Goal: Transaction & Acquisition: Download file/media

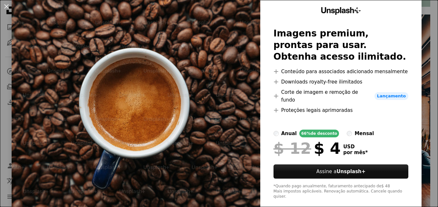
scroll to position [31, 0]
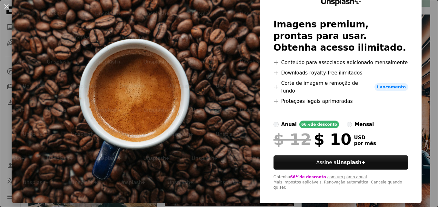
click at [206, 112] on img at bounding box center [136, 94] width 249 height 218
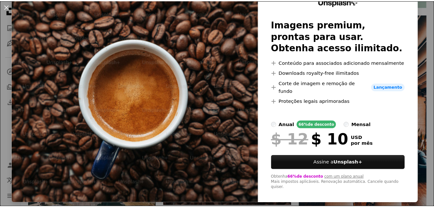
scroll to position [0, 0]
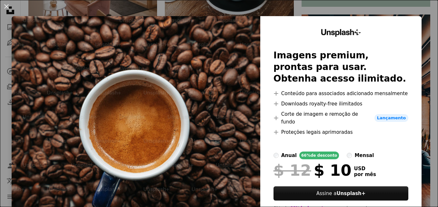
click at [181, 64] on img at bounding box center [136, 125] width 249 height 218
click at [201, 71] on img at bounding box center [136, 125] width 249 height 218
click at [423, 164] on div "An X shape Unsplash+ Imagens premium, prontas para usar. Obtenha acesso ilimita…" at bounding box center [219, 103] width 438 height 207
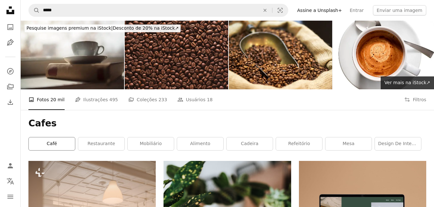
click at [55, 138] on link "café" at bounding box center [52, 144] width 46 height 13
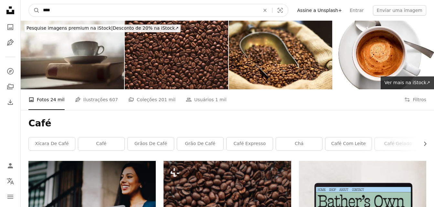
click at [66, 13] on input "****" at bounding box center [149, 10] width 218 height 12
type input "**********"
click at [29, 4] on button "A magnifying glass" at bounding box center [34, 10] width 11 height 12
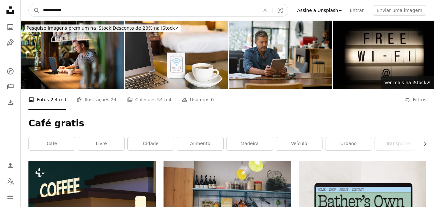
click at [64, 11] on input "**********" at bounding box center [149, 10] width 218 height 12
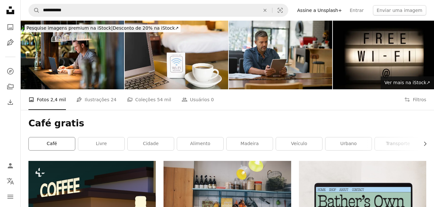
click at [63, 138] on link "café" at bounding box center [52, 144] width 46 height 13
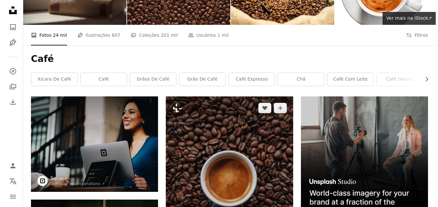
scroll to position [97, 0]
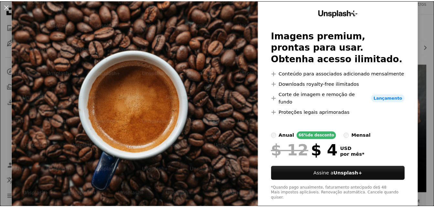
scroll to position [31, 0]
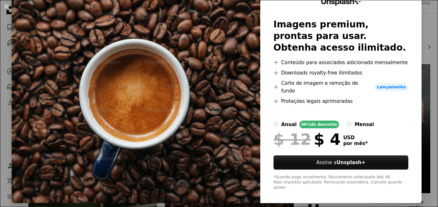
click at [169, 149] on img at bounding box center [136, 94] width 249 height 218
click at [425, 56] on div "An X shape Unsplash+ Imagens premium, prontas para usar. Obtenha acesso ilimita…" at bounding box center [219, 103] width 438 height 207
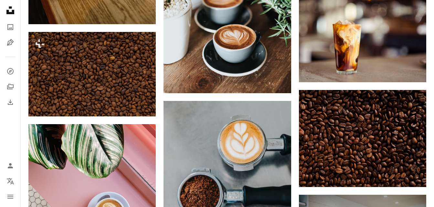
scroll to position [420, 0]
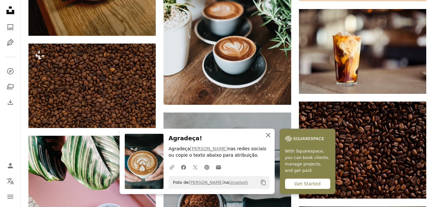
click at [272, 136] on icon "An X shape" at bounding box center [268, 135] width 8 height 8
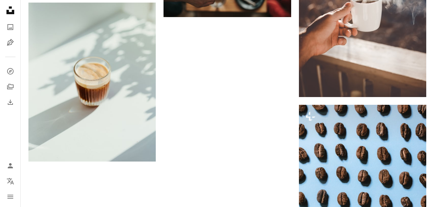
scroll to position [1001, 0]
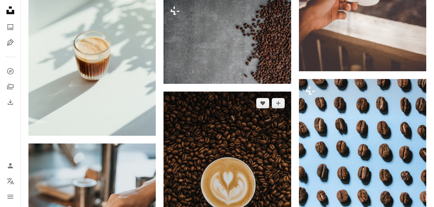
scroll to position [1033, 0]
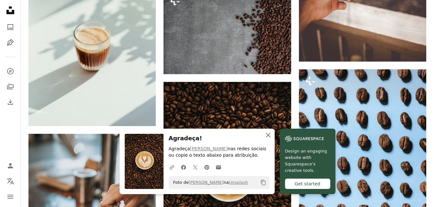
click at [272, 136] on icon "An X shape" at bounding box center [268, 135] width 8 height 8
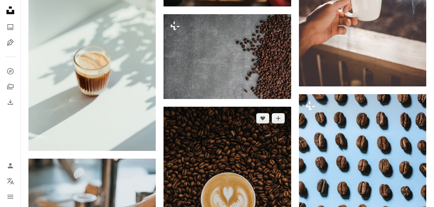
scroll to position [1001, 0]
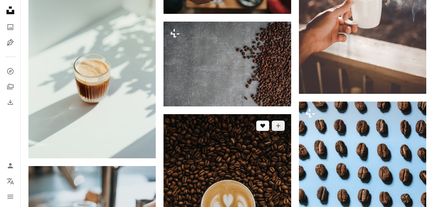
click at [264, 124] on icon "Curtir" at bounding box center [262, 126] width 5 height 4
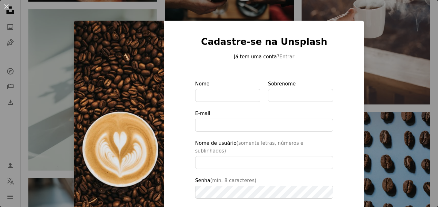
click at [396, 27] on div "An X shape Cadastre-se na Unsplash Já tem uma conta? Entrar Nome Sobrenome E-ma…" at bounding box center [219, 103] width 438 height 207
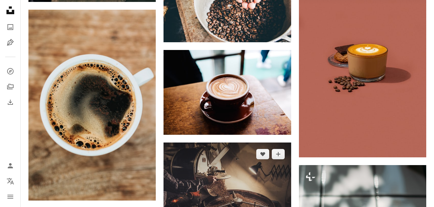
scroll to position [1517, 0]
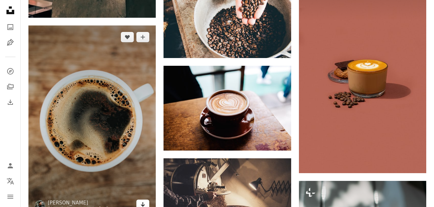
click at [144, 201] on icon "Arrow pointing down" at bounding box center [142, 205] width 5 height 8
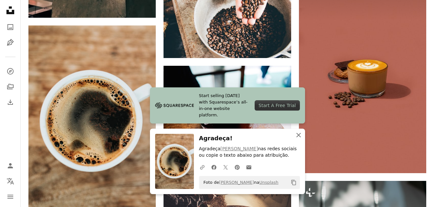
click at [298, 134] on icon "An X shape" at bounding box center [298, 135] width 8 height 8
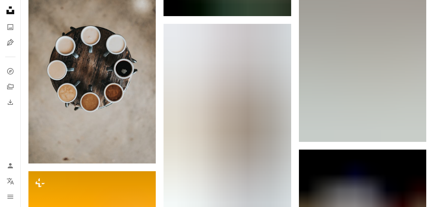
scroll to position [2001, 0]
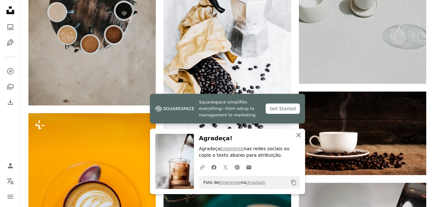
click at [298, 134] on icon "An X shape" at bounding box center [298, 135] width 8 height 8
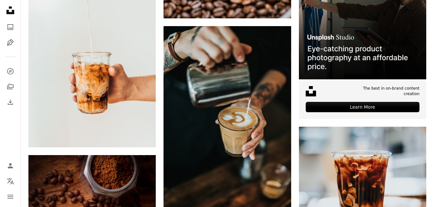
scroll to position [3131, 0]
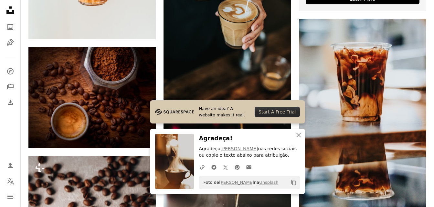
scroll to position [3228, 0]
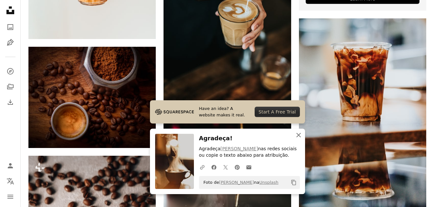
click at [299, 135] on icon "button" at bounding box center [298, 135] width 5 height 5
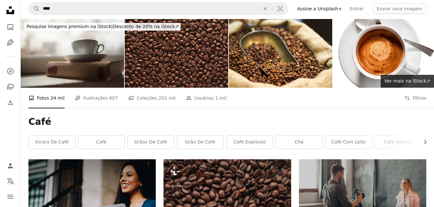
scroll to position [0, 0]
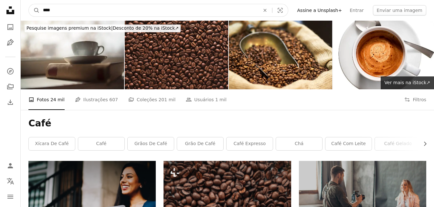
click at [52, 9] on input "****" at bounding box center [149, 10] width 218 height 12
type input "**********"
click at [29, 4] on button "A magnifying glass" at bounding box center [34, 10] width 11 height 12
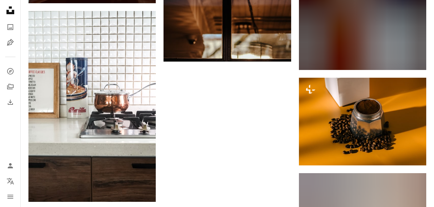
scroll to position [1065, 0]
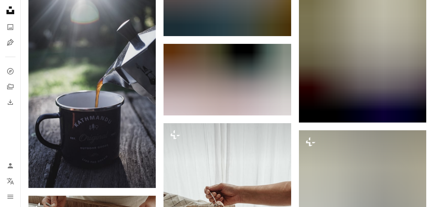
scroll to position [2970, 0]
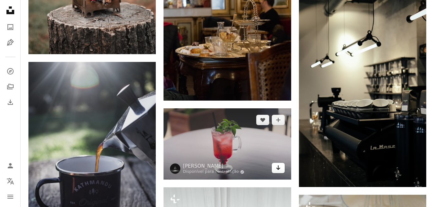
click at [277, 166] on icon "Baixar" at bounding box center [278, 168] width 4 height 5
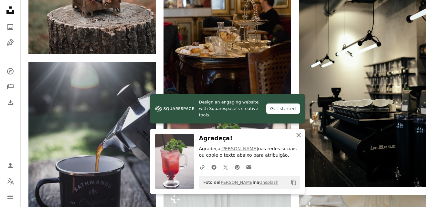
click at [298, 136] on icon "button" at bounding box center [298, 135] width 5 height 5
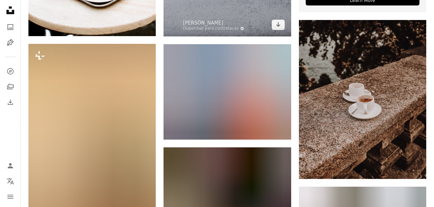
scroll to position [323, 0]
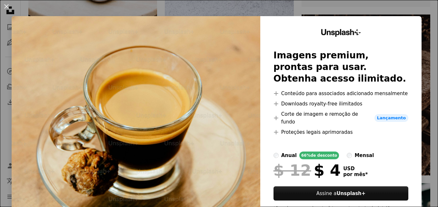
drag, startPoint x: 424, startPoint y: 19, endPoint x: 438, endPoint y: 189, distance: 170.1
click at [424, 19] on div "An X shape Unsplash+ Imagens premium, prontas para usar. Obtenha acesso ilimita…" at bounding box center [219, 103] width 438 height 207
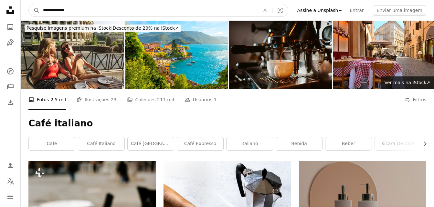
click at [79, 13] on input "**********" at bounding box center [149, 10] width 218 height 12
type input "**********"
click at [29, 4] on button "A magnifying glass" at bounding box center [34, 10] width 11 height 12
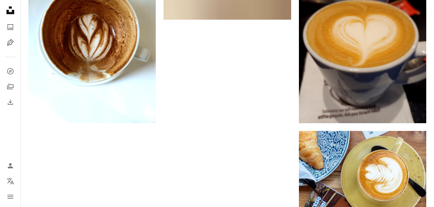
scroll to position [1066, 0]
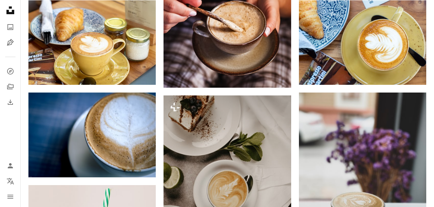
scroll to position [1227, 0]
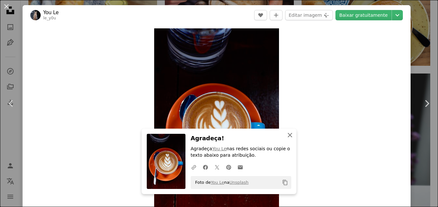
click at [288, 132] on icon "An X shape" at bounding box center [290, 135] width 8 height 8
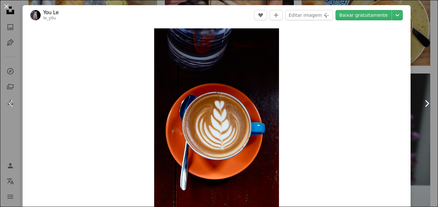
click at [422, 87] on link "Chevron right" at bounding box center [427, 104] width 23 height 62
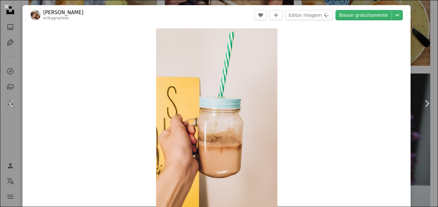
click at [5, 8] on button "An X shape" at bounding box center [7, 7] width 8 height 8
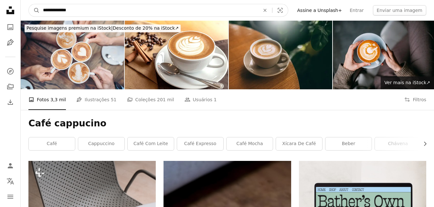
click at [80, 8] on input "**********" at bounding box center [149, 10] width 218 height 12
paste input "**********"
type input "**********"
click at [29, 4] on button "A magnifying glass" at bounding box center [34, 10] width 11 height 12
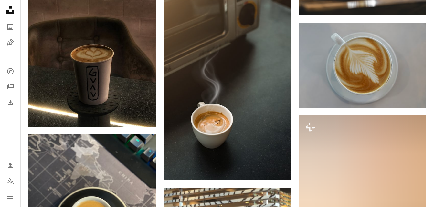
scroll to position [646, 0]
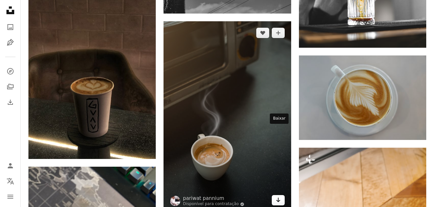
click at [280, 196] on icon "Arrow pointing down" at bounding box center [277, 200] width 5 height 8
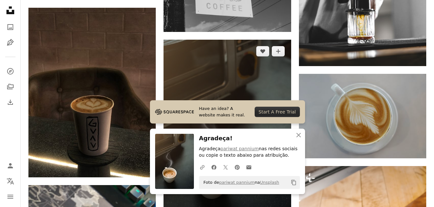
scroll to position [465, 0]
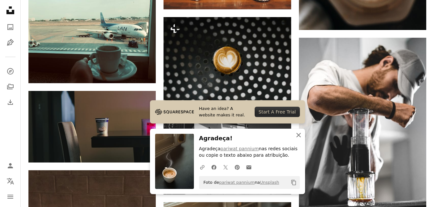
click at [300, 135] on icon "An X shape" at bounding box center [298, 135] width 8 height 8
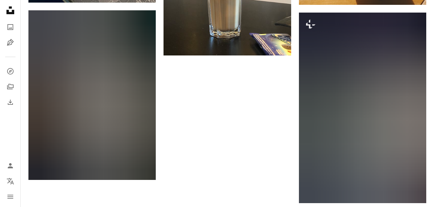
scroll to position [1001, 0]
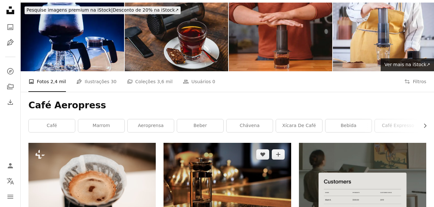
scroll to position [32, 0]
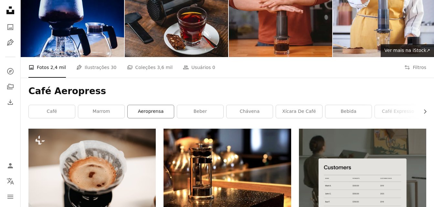
click at [152, 105] on link "aeroprensa" at bounding box center [151, 111] width 46 height 13
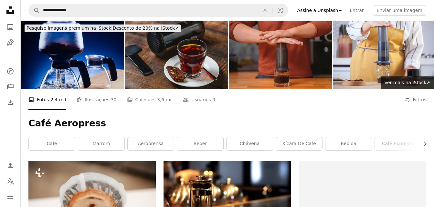
scroll to position [32, 0]
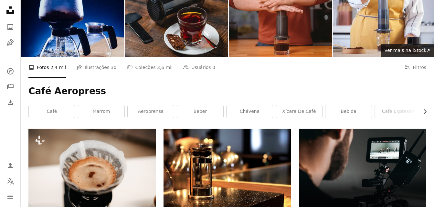
click at [423, 108] on icon "Chevron right" at bounding box center [424, 111] width 6 height 6
click at [423, 105] on link "mesa" at bounding box center [402, 111] width 46 height 13
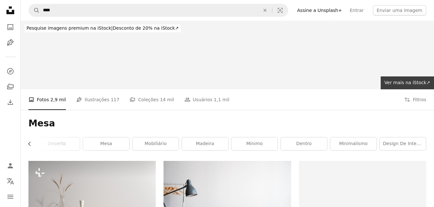
scroll to position [0, 143]
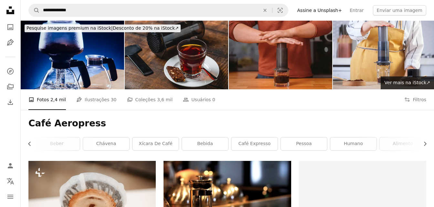
scroll to position [32, 0]
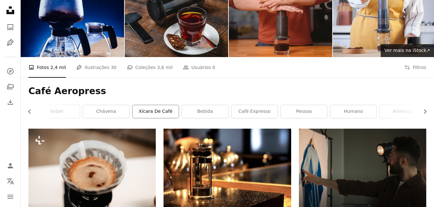
click at [152, 105] on link "xícara de café" at bounding box center [155, 111] width 46 height 13
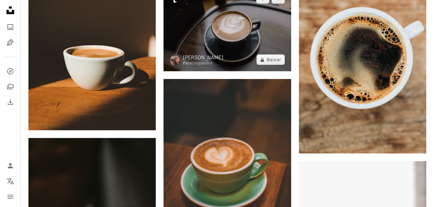
scroll to position [386, 0]
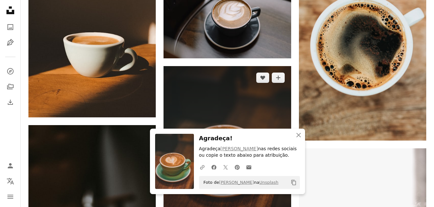
scroll to position [567, 0]
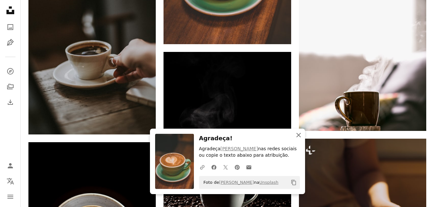
click at [299, 135] on icon "An X shape" at bounding box center [298, 135] width 8 height 8
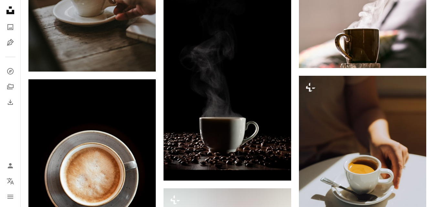
scroll to position [632, 0]
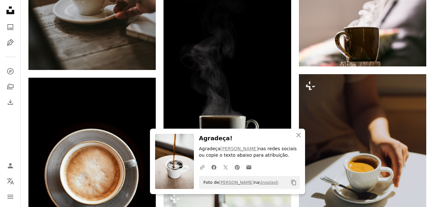
scroll to position [451, 0]
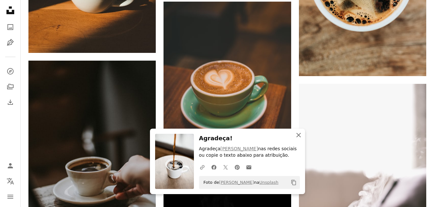
click at [297, 134] on icon "button" at bounding box center [298, 135] width 5 height 5
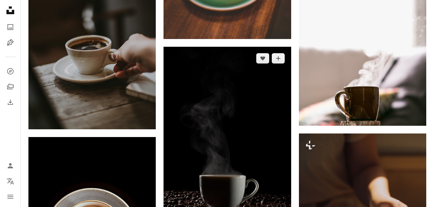
scroll to position [580, 0]
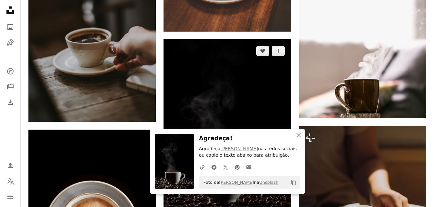
scroll to position [399, 0]
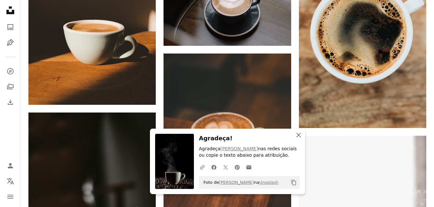
click at [296, 134] on icon "button" at bounding box center [298, 135] width 5 height 5
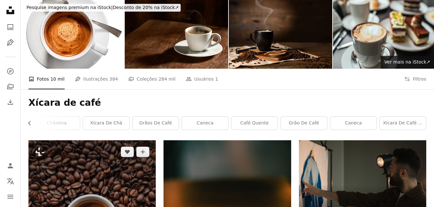
scroll to position [0, 0]
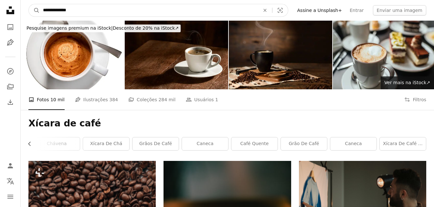
click at [79, 11] on input "**********" at bounding box center [149, 10] width 218 height 12
type input "*"
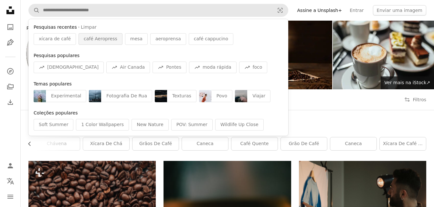
click at [93, 41] on span "café Aeropress" at bounding box center [101, 39] width 34 height 6
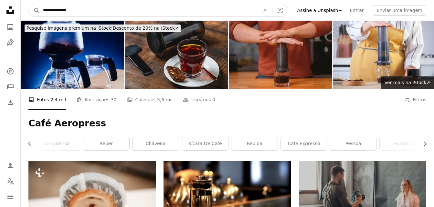
click at [77, 14] on input "**********" at bounding box center [149, 10] width 218 height 12
click at [58, 14] on input "****" at bounding box center [149, 10] width 218 height 12
paste input "**********"
type input "**********"
click at [29, 4] on button "A magnifying glass" at bounding box center [34, 10] width 11 height 12
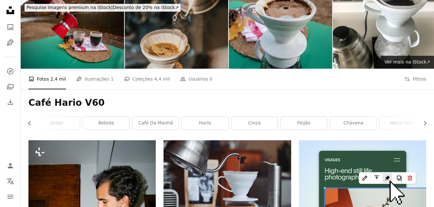
scroll to position [32, 0]
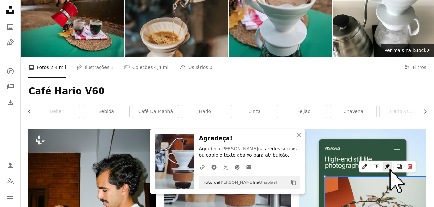
click at [410, 86] on h1 "Café Hario V60" at bounding box center [226, 92] width 397 height 12
click at [296, 135] on icon "An X shape" at bounding box center [298, 135] width 8 height 8
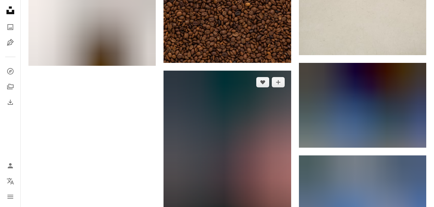
scroll to position [1162, 0]
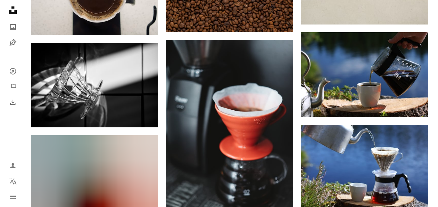
scroll to position [1098, 0]
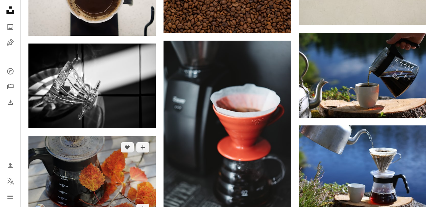
click at [112, 136] on img at bounding box center [91, 178] width 127 height 85
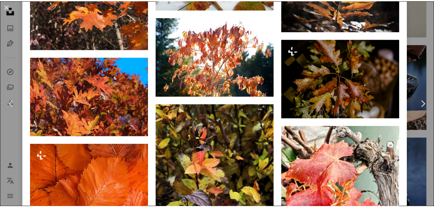
scroll to position [742, 0]
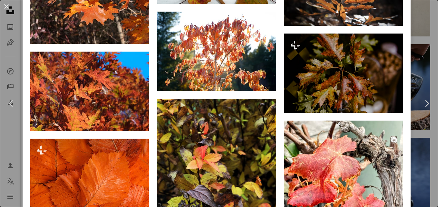
click at [427, 40] on div "An X shape Chevron left Chevron right [PERSON_NAME] elin_mel A heart A plus sig…" at bounding box center [219, 103] width 438 height 207
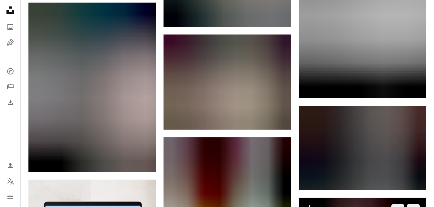
scroll to position [1517, 0]
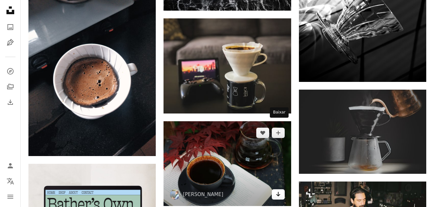
click at [277, 190] on icon "Arrow pointing down" at bounding box center [277, 194] width 5 height 8
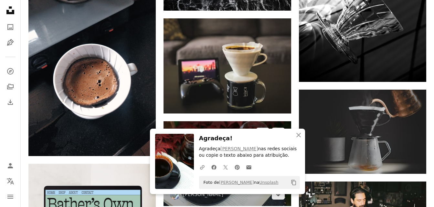
scroll to position [1336, 0]
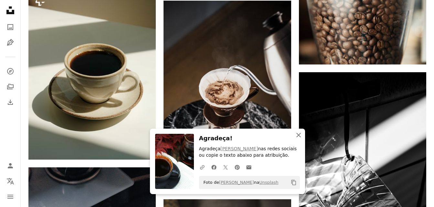
click at [302, 136] on icon "An X shape" at bounding box center [298, 135] width 8 height 8
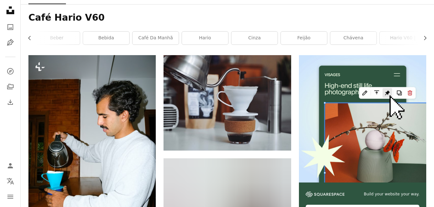
scroll to position [0, 0]
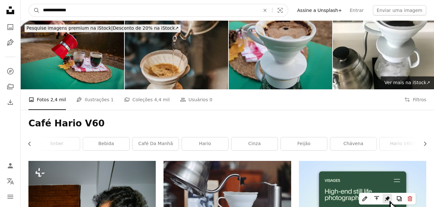
click at [74, 10] on input "**********" at bounding box center [149, 10] width 218 height 12
type input "*"
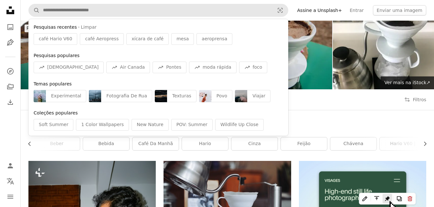
click at [86, 3] on nav "A magnifying glass Pesquisas recentes · Limpar café Hario V60 café Aeropress xí…" at bounding box center [227, 10] width 413 height 21
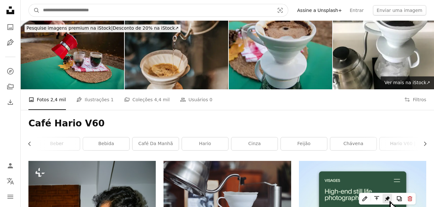
click at [80, 11] on input "Pesquise conteúdo visual em todo o site" at bounding box center [156, 10] width 232 height 12
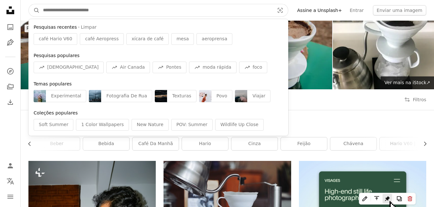
paste input "**********"
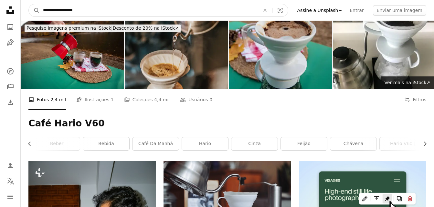
type input "**********"
click at [29, 4] on button "A magnifying glass" at bounding box center [34, 10] width 11 height 12
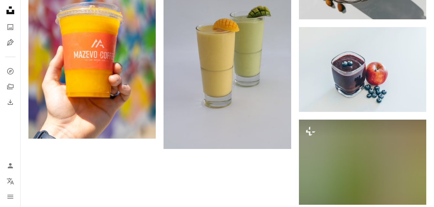
scroll to position [1098, 0]
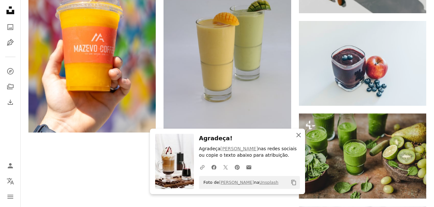
click at [301, 135] on icon "An X shape" at bounding box center [298, 135] width 8 height 8
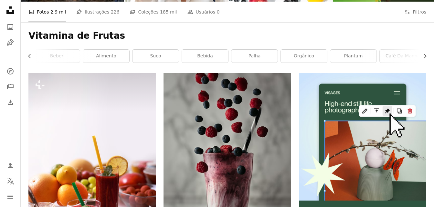
scroll to position [0, 0]
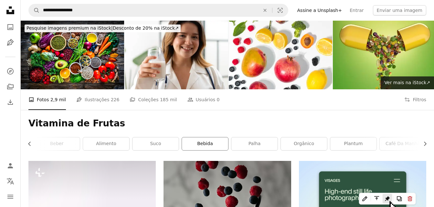
click at [217, 138] on link "bebida" at bounding box center [205, 144] width 46 height 13
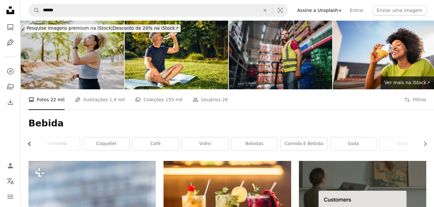
click at [30, 141] on icon "Chevron left" at bounding box center [29, 144] width 6 height 6
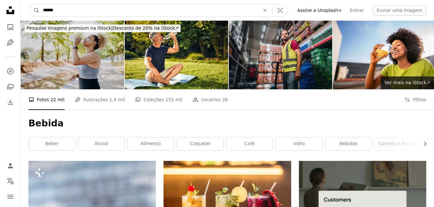
click at [65, 7] on input "******" at bounding box center [149, 10] width 218 height 12
type input "*"
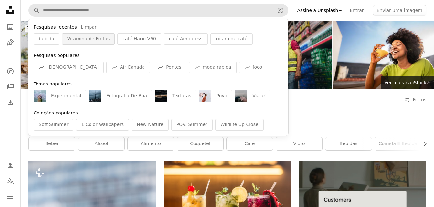
click at [85, 38] on span "Vitamina de Frutas" at bounding box center [88, 39] width 43 height 6
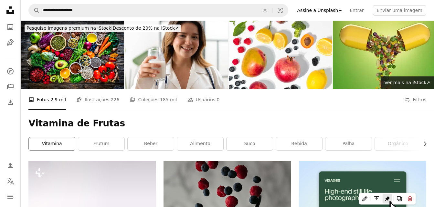
click at [54, 138] on link "vitamina" at bounding box center [52, 144] width 46 height 13
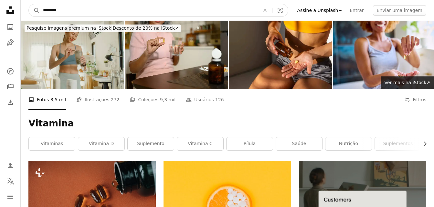
click at [61, 9] on input "********" at bounding box center [149, 10] width 218 height 12
type input "*"
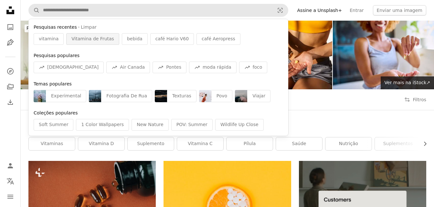
click at [97, 37] on span "Vitamina de Frutas" at bounding box center [92, 39] width 43 height 6
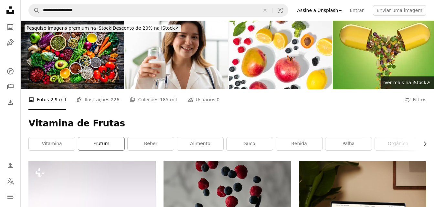
click at [105, 138] on link "frutum" at bounding box center [101, 144] width 46 height 13
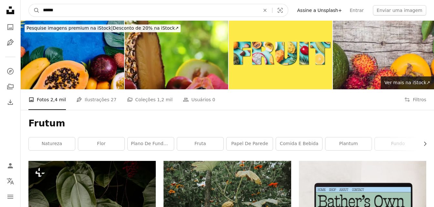
click at [59, 12] on input "******" at bounding box center [149, 10] width 218 height 12
type input "*"
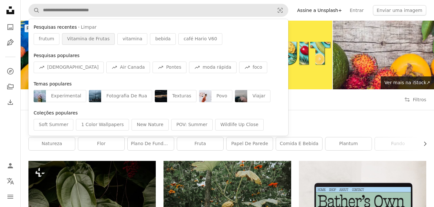
click at [98, 43] on div "Vitamina de Frutas" at bounding box center [88, 39] width 53 height 12
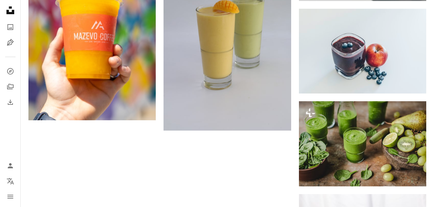
scroll to position [1130, 0]
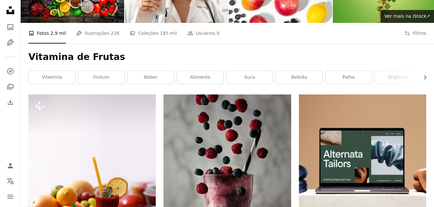
scroll to position [97, 0]
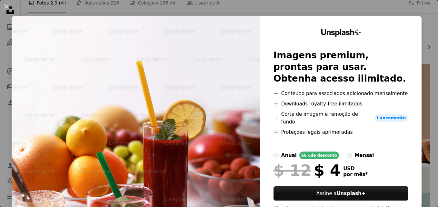
click at [389, 12] on div "An X shape Unsplash+ Imagens premium, prontas para usar. Obtenha acesso ilimita…" at bounding box center [219, 103] width 438 height 207
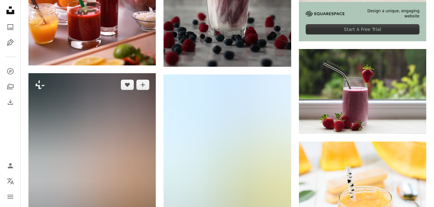
scroll to position [323, 0]
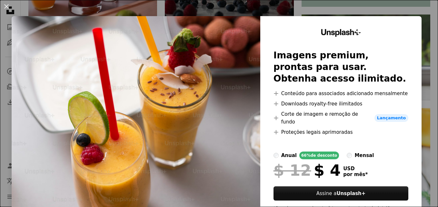
click at [342, 7] on div "An X shape Unsplash+ Imagens premium, prontas para usar. Obtenha acesso ilimita…" at bounding box center [219, 103] width 438 height 207
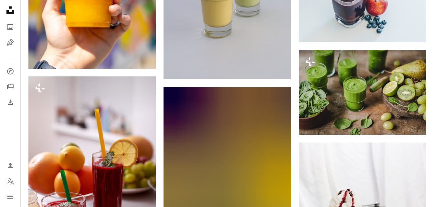
scroll to position [1162, 0]
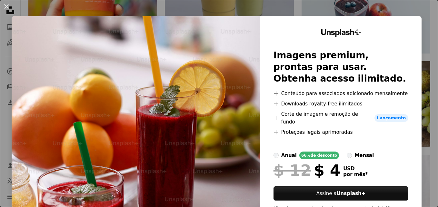
click at [413, 11] on div "An X shape Unsplash+ Imagens premium, prontas para usar. Obtenha acesso ilimita…" at bounding box center [219, 103] width 438 height 207
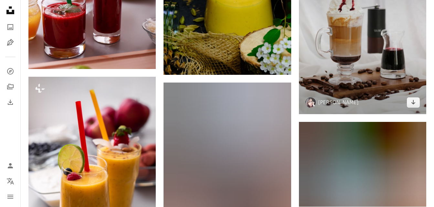
scroll to position [1388, 0]
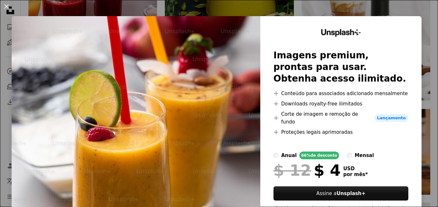
click at [417, 11] on div "An X shape Unsplash+ Imagens premium, prontas para usar. Obtenha acesso ilimita…" at bounding box center [219, 103] width 438 height 207
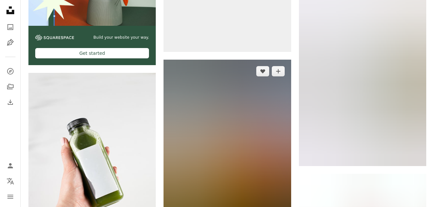
scroll to position [1969, 0]
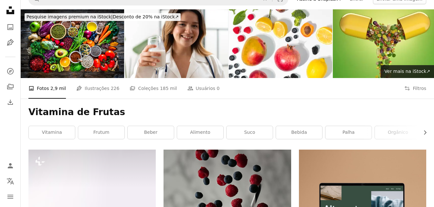
scroll to position [0, 0]
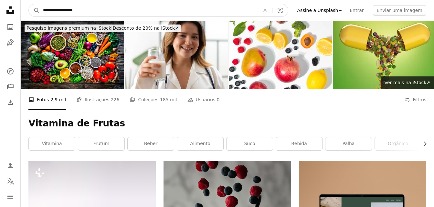
click at [84, 13] on input "**********" at bounding box center [149, 10] width 218 height 12
type input "*"
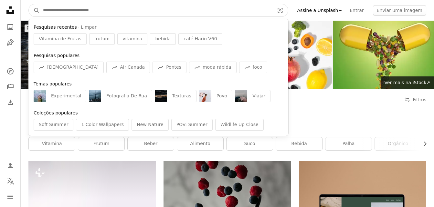
click at [87, 13] on input "Pesquise conteúdo visual em todo o site" at bounding box center [156, 10] width 232 height 12
paste input "**********"
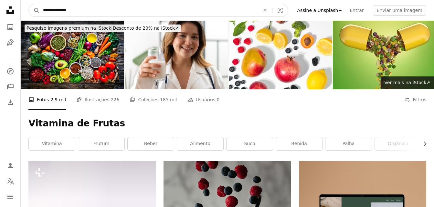
type input "**********"
click at [29, 4] on button "A magnifying glass" at bounding box center [34, 10] width 11 height 12
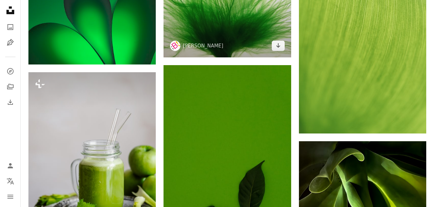
scroll to position [452, 0]
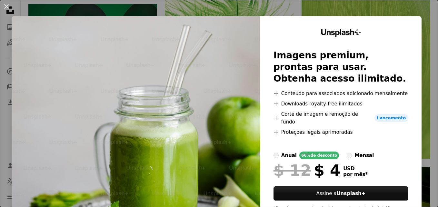
click at [410, 12] on div "An X shape Unsplash+ Imagens premium, prontas para usar. Obtenha acesso ilimita…" at bounding box center [219, 103] width 438 height 207
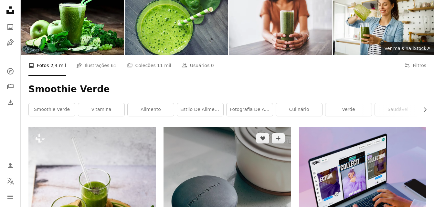
scroll to position [194, 0]
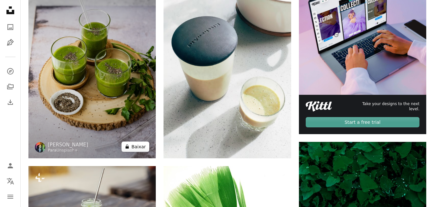
click at [134, 142] on button "A lock Baixar" at bounding box center [135, 147] width 28 height 10
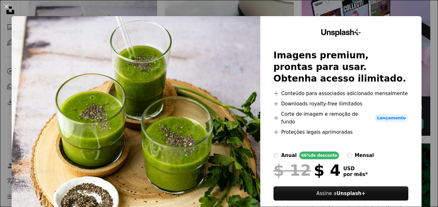
click at [284, 10] on div "An X shape Unsplash+ Imagens premium, prontas para usar. Obtenha acesso ilimita…" at bounding box center [219, 103] width 438 height 207
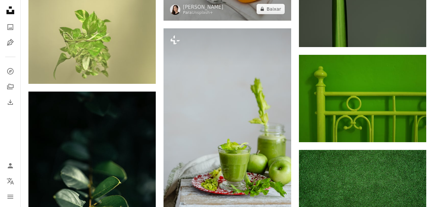
scroll to position [904, 0]
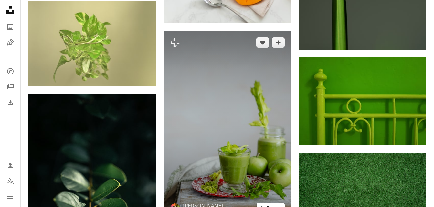
click at [275, 203] on button "A lock Baixar" at bounding box center [270, 208] width 28 height 10
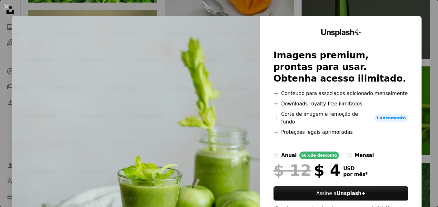
click at [350, 6] on div "An X shape Unsplash+ Imagens premium, prontas para usar. Obtenha acesso ilimita…" at bounding box center [219, 103] width 438 height 207
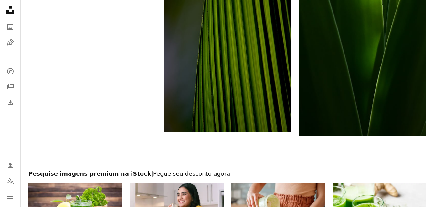
scroll to position [1201, 0]
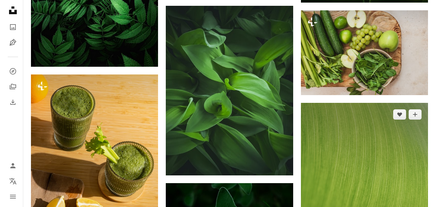
scroll to position [1330, 0]
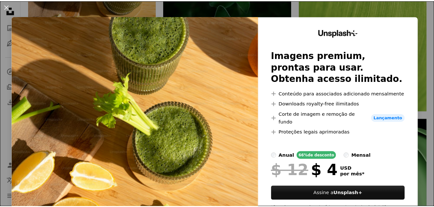
scroll to position [1523, 0]
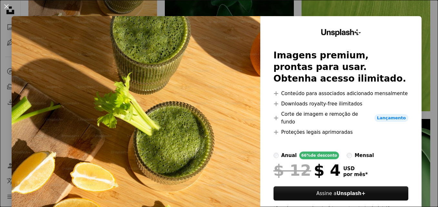
click at [355, 11] on div "An X shape Unsplash+ Imagens premium, prontas para usar. Obtenha acesso ilimita…" at bounding box center [219, 103] width 438 height 207
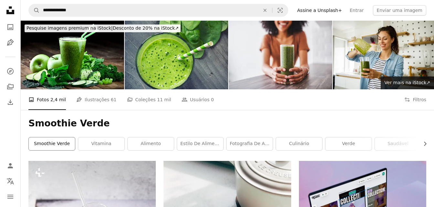
click at [51, 138] on link "smoothie verde" at bounding box center [52, 144] width 46 height 13
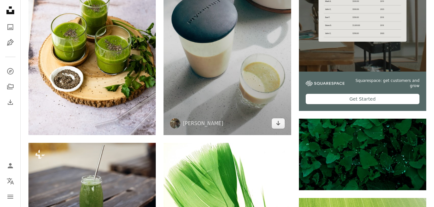
scroll to position [258, 0]
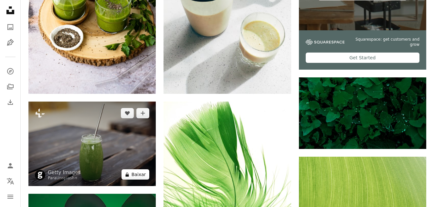
click at [138, 169] on button "A lock Baixar" at bounding box center [135, 174] width 28 height 10
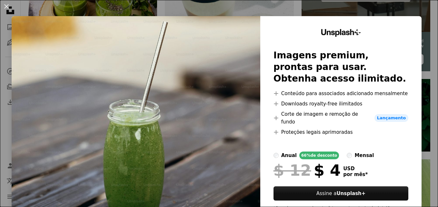
click at [355, 12] on div "An X shape Unsplash+ Imagens premium, prontas para usar. Obtenha acesso ilimita…" at bounding box center [219, 103] width 438 height 207
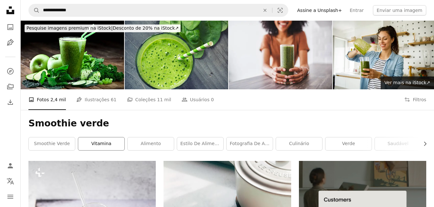
click at [100, 138] on link "vitamina" at bounding box center [101, 144] width 46 height 13
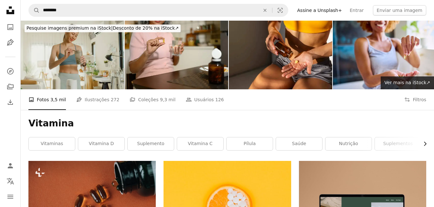
click at [422, 141] on icon "Chevron right" at bounding box center [424, 144] width 6 height 6
click at [422, 138] on link "cápsula" at bounding box center [402, 144] width 46 height 13
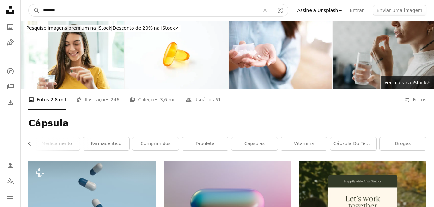
click at [76, 12] on input "*******" at bounding box center [149, 10] width 218 height 12
type input "*"
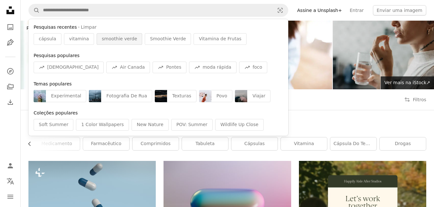
click at [117, 36] on span "smoothie verde" at bounding box center [119, 39] width 35 height 6
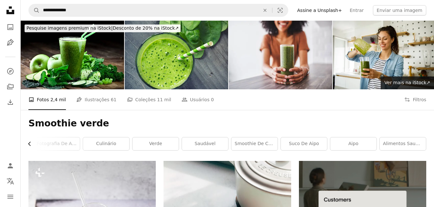
click at [30, 142] on icon "button" at bounding box center [29, 144] width 3 height 4
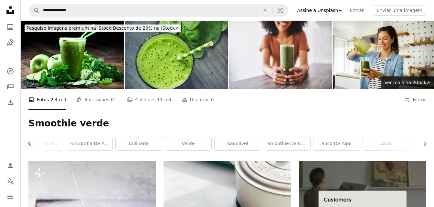
scroll to position [0, 96]
click at [30, 141] on icon "Chevron left" at bounding box center [29, 144] width 6 height 6
click at [29, 138] on link "smoothie verde" at bounding box center [52, 144] width 46 height 13
click at [426, 141] on icon "Chevron right" at bounding box center [424, 144] width 6 height 6
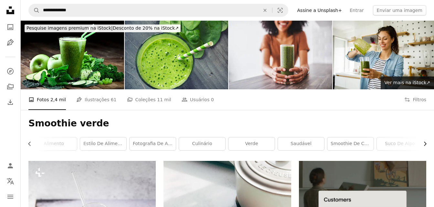
click at [426, 141] on icon "Chevron right" at bounding box center [424, 144] width 6 height 6
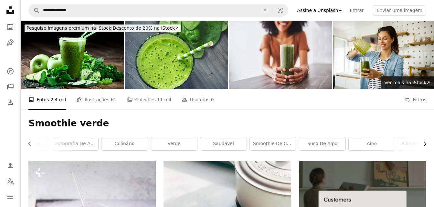
scroll to position [0, 193]
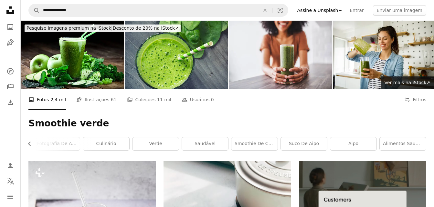
click at [426, 110] on div "Smoothie verde Chevron left smoothie verde vitamina alimento estilo de alimento…" at bounding box center [227, 135] width 413 height 51
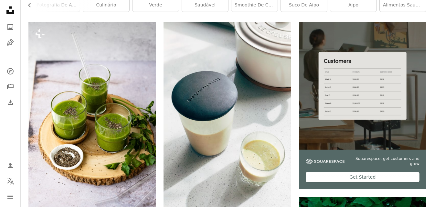
scroll to position [161, 0]
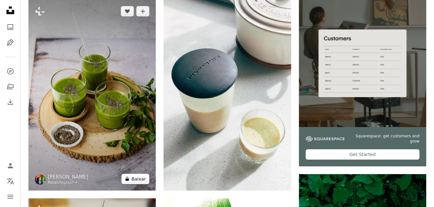
click at [142, 174] on button "A lock Baixar" at bounding box center [135, 179] width 28 height 10
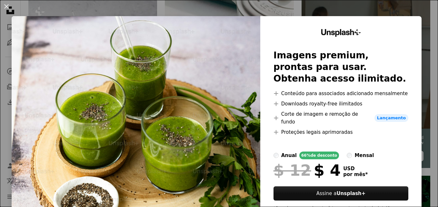
click at [420, 17] on div "An X shape Unsplash+ Imagens premium, prontas para usar. Obtenha acesso ilimita…" at bounding box center [219, 103] width 438 height 207
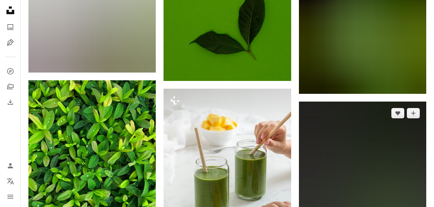
scroll to position [678, 0]
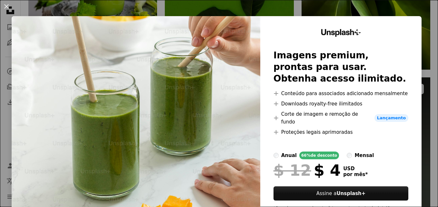
click at [388, 7] on div "An X shape Unsplash+ Imagens premium, prontas para usar. Obtenha acesso ilimita…" at bounding box center [219, 103] width 438 height 207
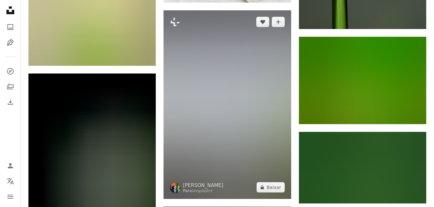
scroll to position [936, 0]
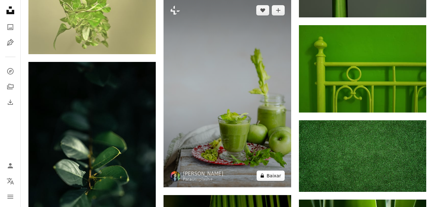
click at [273, 171] on button "A lock Baixar" at bounding box center [270, 176] width 28 height 10
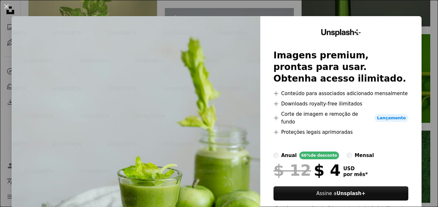
click at [382, 14] on div "An X shape Unsplash+ Imagens premium, prontas para usar. Obtenha acesso ilimita…" at bounding box center [219, 103] width 438 height 207
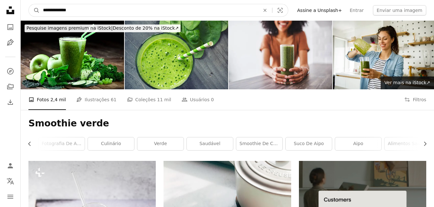
click at [93, 10] on input "**********" at bounding box center [149, 10] width 218 height 12
type input "*"
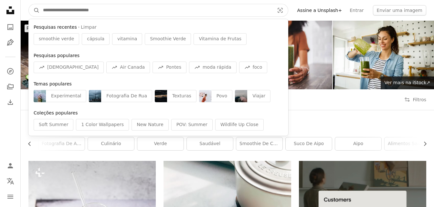
paste input "**********"
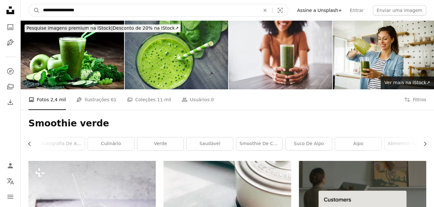
type input "**********"
click at [29, 4] on button "A magnifying glass" at bounding box center [34, 10] width 11 height 12
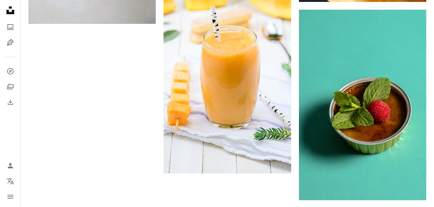
scroll to position [1227, 0]
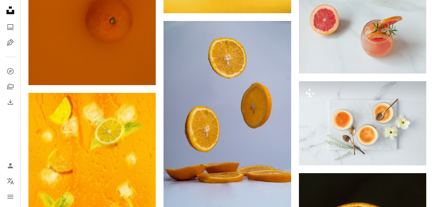
scroll to position [6941, 0]
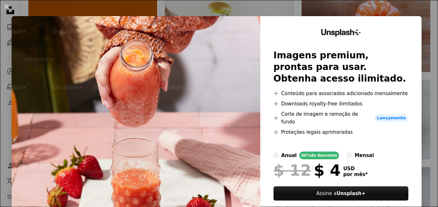
click at [389, 11] on div "An X shape Unsplash+ Imagens premium, prontas para usar. Obtenha acesso ilimita…" at bounding box center [219, 103] width 438 height 207
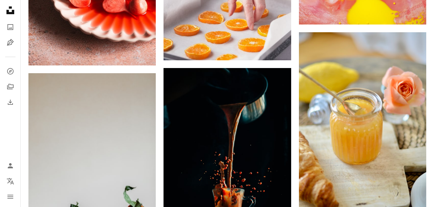
scroll to position [8555, 0]
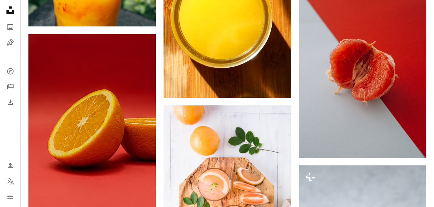
scroll to position [9491, 0]
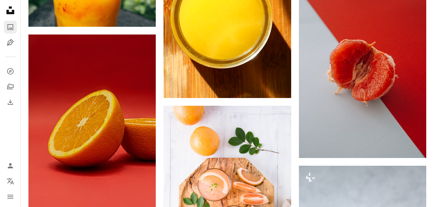
click at [12, 28] on icon "A photo" at bounding box center [10, 27] width 8 height 8
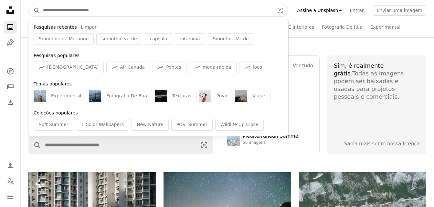
click at [71, 12] on input "Pesquise conteúdo visual em todo o site" at bounding box center [156, 10] width 232 height 12
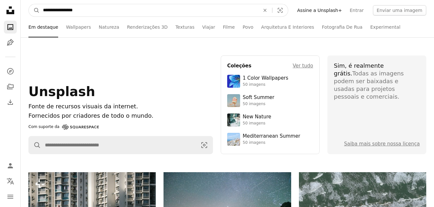
type input "**********"
click at [29, 4] on button "A magnifying glass" at bounding box center [34, 10] width 11 height 12
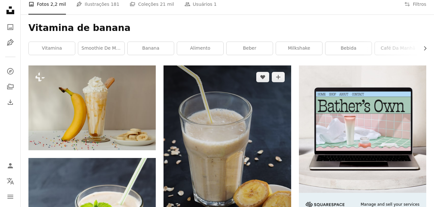
scroll to position [97, 0]
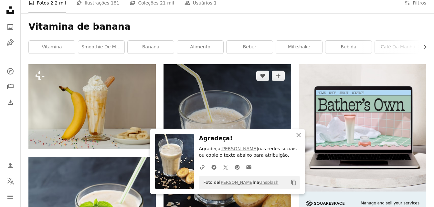
scroll to position [0, 0]
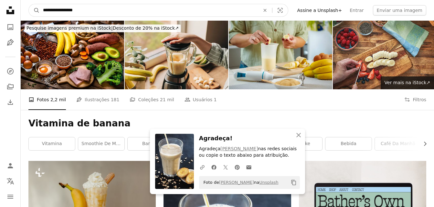
click at [85, 12] on input "**********" at bounding box center [149, 10] width 218 height 12
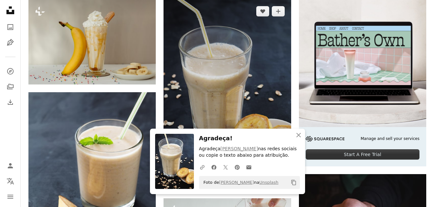
scroll to position [194, 0]
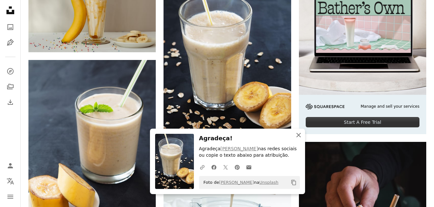
click at [295, 134] on icon "An X shape" at bounding box center [298, 135] width 8 height 8
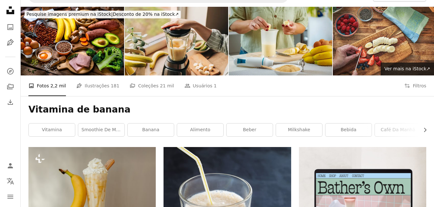
scroll to position [0, 0]
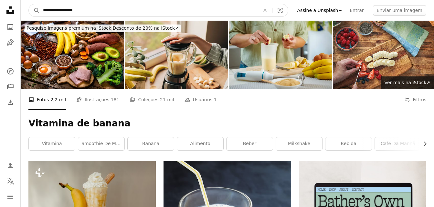
click at [83, 11] on input "**********" at bounding box center [149, 10] width 218 height 12
type input "**********"
click at [29, 4] on button "A magnifying glass" at bounding box center [34, 10] width 11 height 12
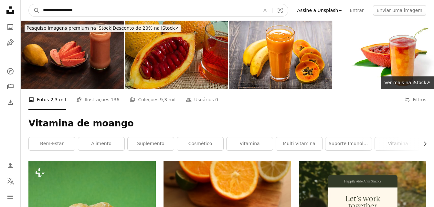
click at [74, 10] on input "**********" at bounding box center [149, 10] width 218 height 12
click at [71, 10] on input "**********" at bounding box center [149, 10] width 218 height 12
type input "**********"
click at [29, 4] on button "A magnifying glass" at bounding box center [34, 10] width 11 height 12
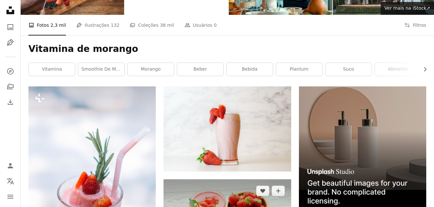
scroll to position [65, 0]
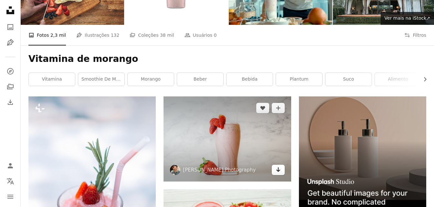
click at [279, 166] on icon "Arrow pointing down" at bounding box center [277, 170] width 5 height 8
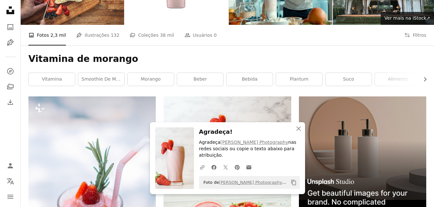
click at [431, 46] on div "Vitamina de morango Chevron right vitamina smoothie de manga morango beber bebi…" at bounding box center [227, 71] width 413 height 51
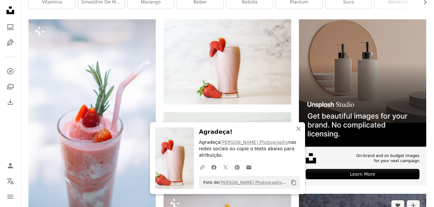
scroll to position [161, 0]
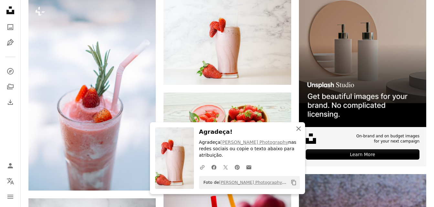
click at [298, 128] on icon "button" at bounding box center [298, 129] width 5 height 5
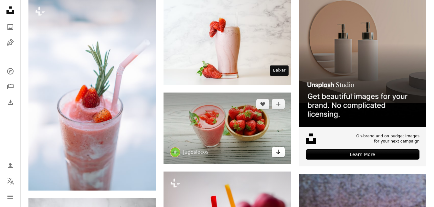
click at [280, 148] on icon "Arrow pointing down" at bounding box center [277, 152] width 5 height 8
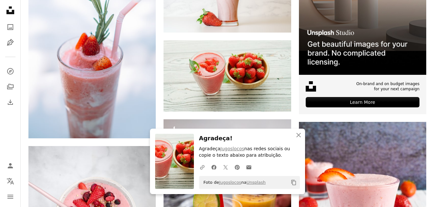
scroll to position [213, 0]
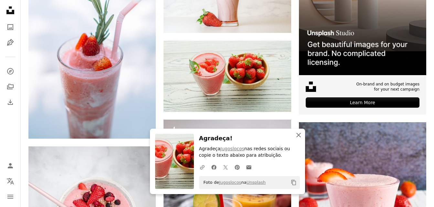
click at [299, 135] on icon "button" at bounding box center [298, 135] width 5 height 5
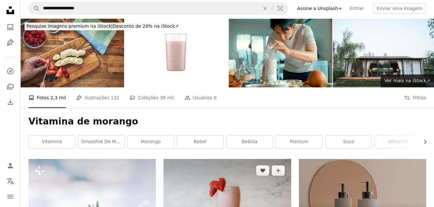
scroll to position [0, 0]
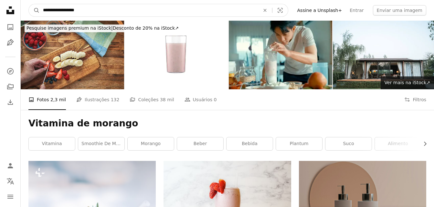
click at [86, 9] on input "**********" at bounding box center [149, 10] width 218 height 12
type input "**********"
click at [29, 4] on button "A magnifying glass" at bounding box center [34, 10] width 11 height 12
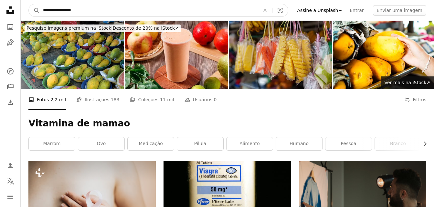
click at [85, 11] on input "**********" at bounding box center [149, 10] width 218 height 12
type input "**********"
click at [29, 4] on button "A magnifying glass" at bounding box center [34, 10] width 11 height 12
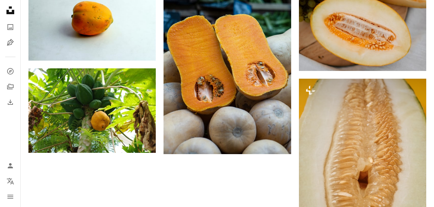
scroll to position [981, 0]
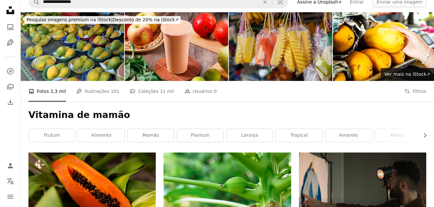
scroll to position [0, 0]
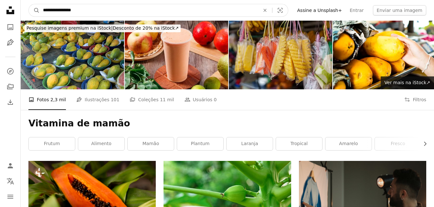
click at [86, 13] on input "**********" at bounding box center [149, 10] width 218 height 12
type input "**********"
click at [29, 4] on button "A magnifying glass" at bounding box center [34, 10] width 11 height 12
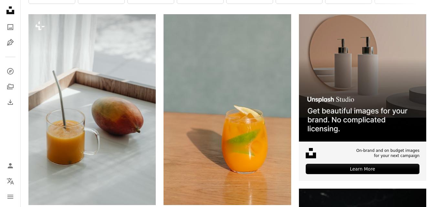
scroll to position [129, 0]
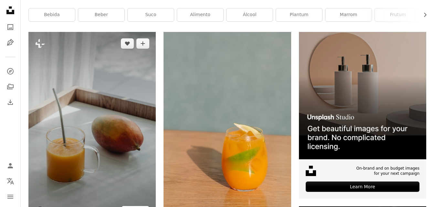
click at [134, 206] on button "A lock Baixar" at bounding box center [135, 211] width 28 height 10
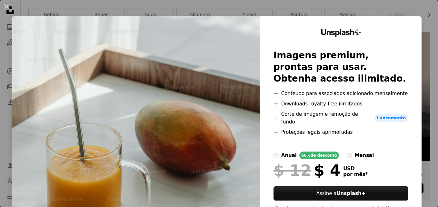
drag, startPoint x: 381, startPoint y: 11, endPoint x: 389, endPoint y: 10, distance: 8.1
click at [381, 11] on div "An X shape Unsplash+ Imagens premium, prontas para usar. Obtenha acesso ilimita…" at bounding box center [219, 103] width 438 height 207
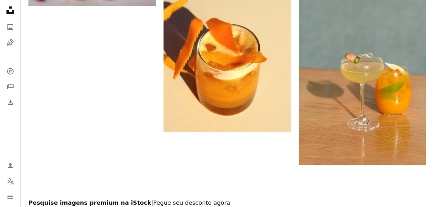
scroll to position [1366, 0]
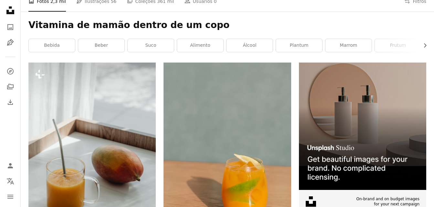
scroll to position [0, 0]
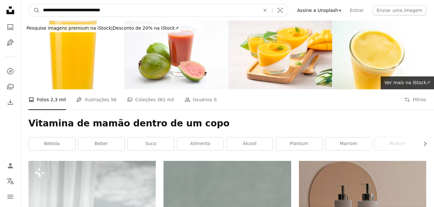
click at [131, 12] on input "**********" at bounding box center [149, 10] width 218 height 12
type input "**********"
click at [29, 4] on button "A magnifying glass" at bounding box center [34, 10] width 11 height 12
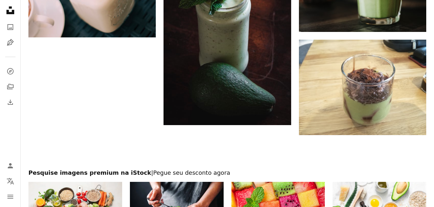
scroll to position [1248, 0]
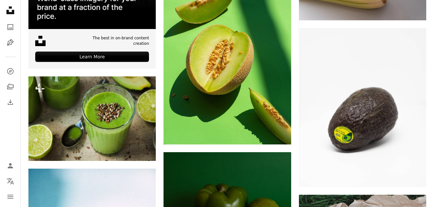
scroll to position [0, 0]
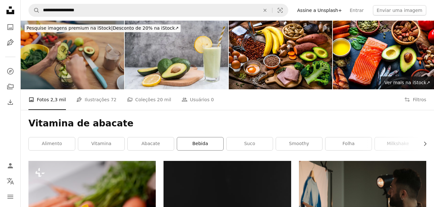
click at [210, 138] on link "bebida" at bounding box center [200, 144] width 46 height 13
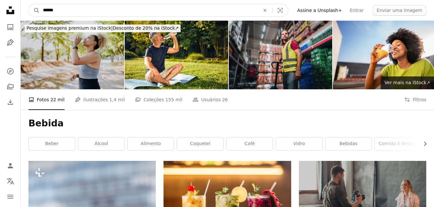
click at [70, 8] on input "******" at bounding box center [149, 10] width 218 height 12
type input "*"
type input "**********"
click at [29, 4] on button "A magnifying glass" at bounding box center [34, 10] width 11 height 12
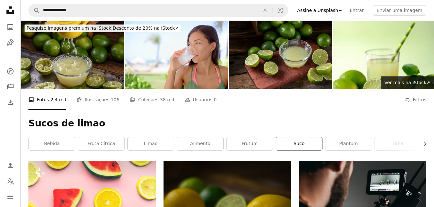
click at [307, 138] on link "suco" at bounding box center [299, 144] width 46 height 13
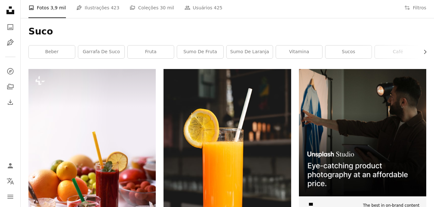
scroll to position [97, 0]
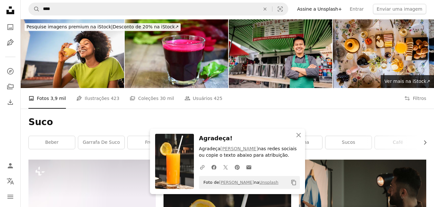
scroll to position [0, 0]
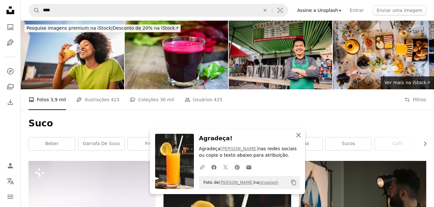
click at [296, 137] on icon "button" at bounding box center [298, 135] width 5 height 5
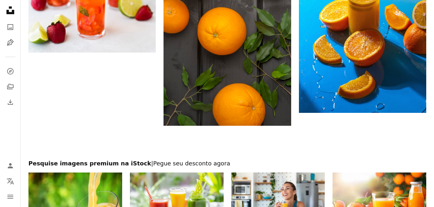
scroll to position [1264, 0]
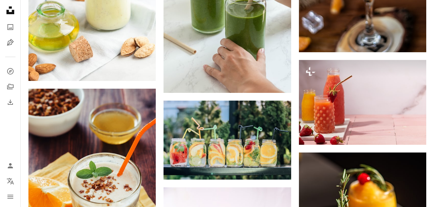
scroll to position [4783, 0]
